Goal: Book appointment/travel/reservation

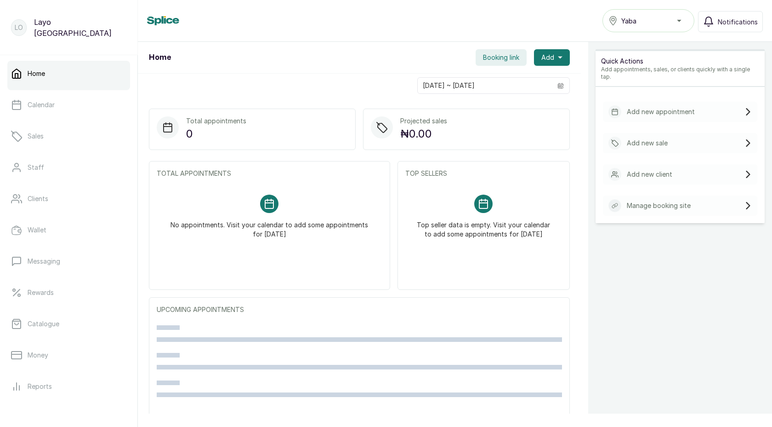
click at [634, 23] on span "Yaba" at bounding box center [629, 21] width 15 height 10
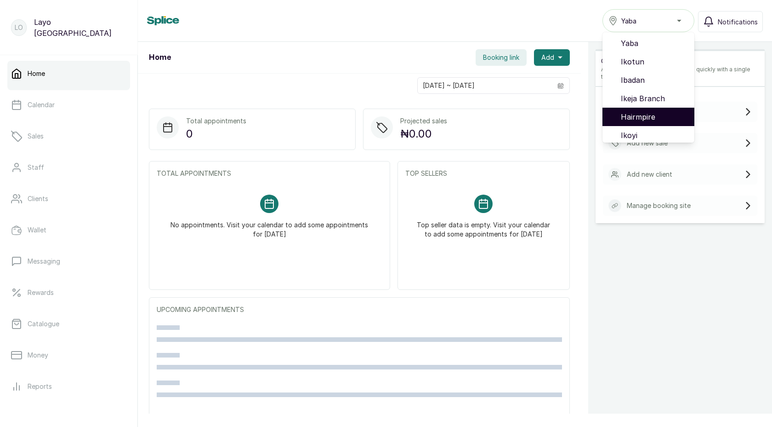
scroll to position [59, 0]
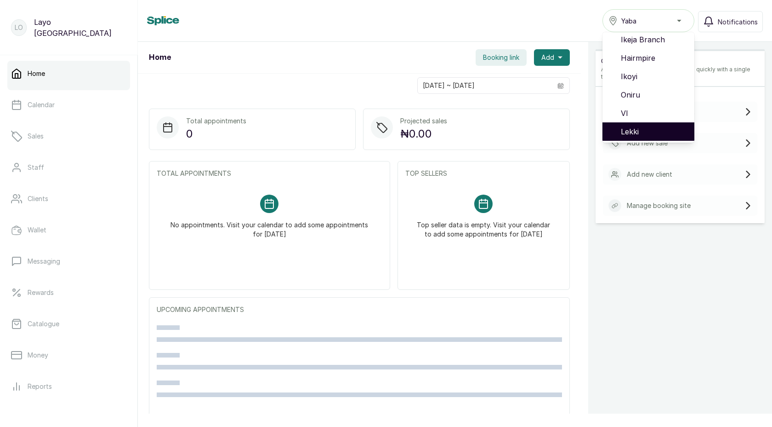
click at [637, 131] on span "Lekki" at bounding box center [654, 131] width 66 height 11
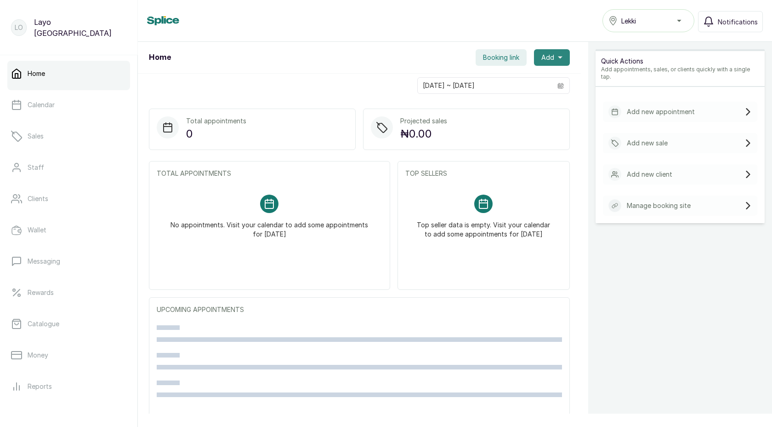
click at [554, 56] on span "Add" at bounding box center [548, 57] width 13 height 9
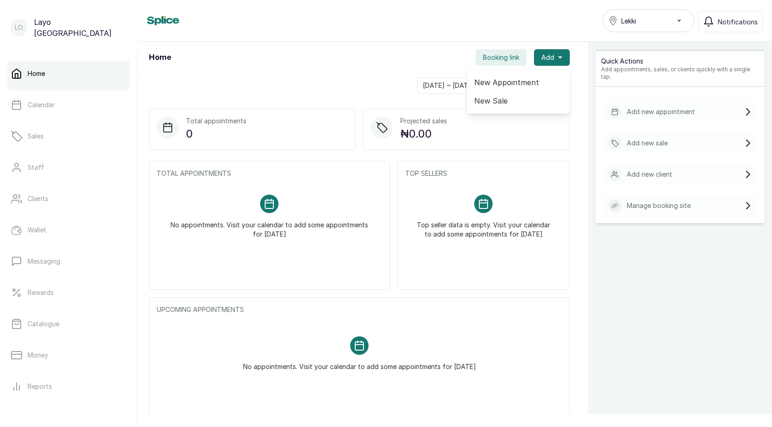
click at [393, 60] on div "Home Booking link Add New Appointment New Sale" at bounding box center [359, 58] width 443 height 32
click at [39, 99] on link "Calendar" at bounding box center [68, 105] width 123 height 26
